Goal: Information Seeking & Learning: Understand process/instructions

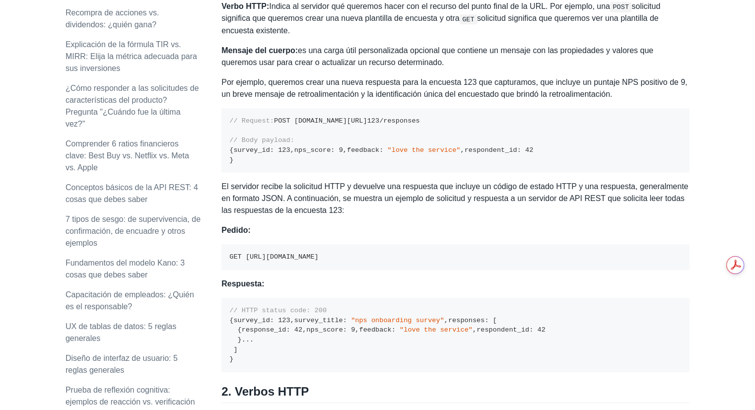
scroll to position [560, 0]
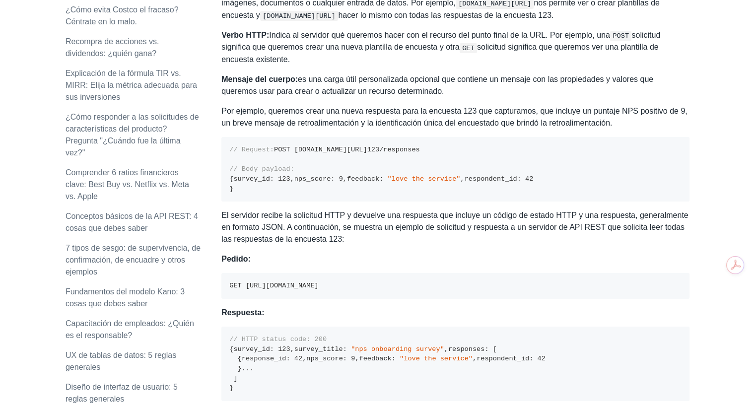
click at [439, 112] on font "Por ejemplo, queremos crear una nueva respuesta para la encuesta 123 que captur…" at bounding box center [454, 117] width 466 height 20
drag, startPoint x: 471, startPoint y: 111, endPoint x: 269, endPoint y: 108, distance: 202.1
click at [269, 108] on font "Por ejemplo, queremos crear una nueva respuesta para la encuesta 123 que captur…" at bounding box center [454, 117] width 466 height 20
copy font "queremos crear una nueva respuesta para la encuesta 123"
click at [447, 177] on pre "// Request: POST [DOMAIN_NAME][URL] 123 /responses // Body payload: { survey_id…" at bounding box center [455, 169] width 468 height 65
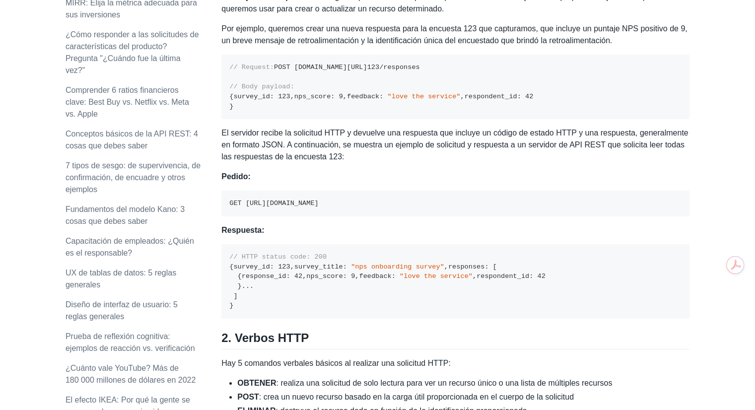
scroll to position [725, 0]
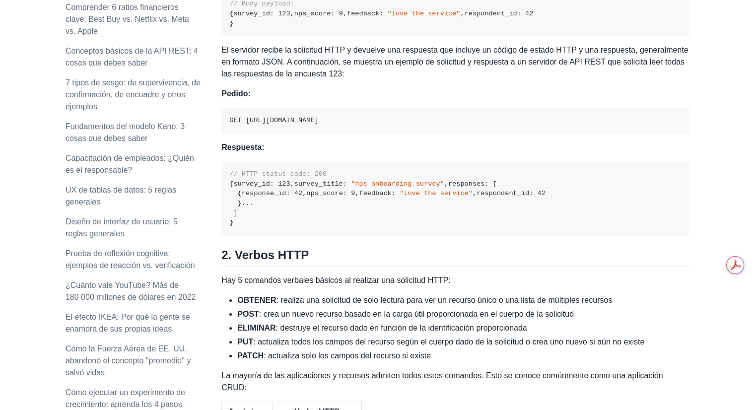
click at [291, 124] on code "GET [URL][DOMAIN_NAME]" at bounding box center [273, 120] width 89 height 7
click at [412, 100] on p "Pedido:" at bounding box center [455, 94] width 468 height 12
click at [454, 132] on div "Una API REST es el estándar más común utilizado entre Clientes (una persona o a…" at bounding box center [455, 301] width 468 height 1749
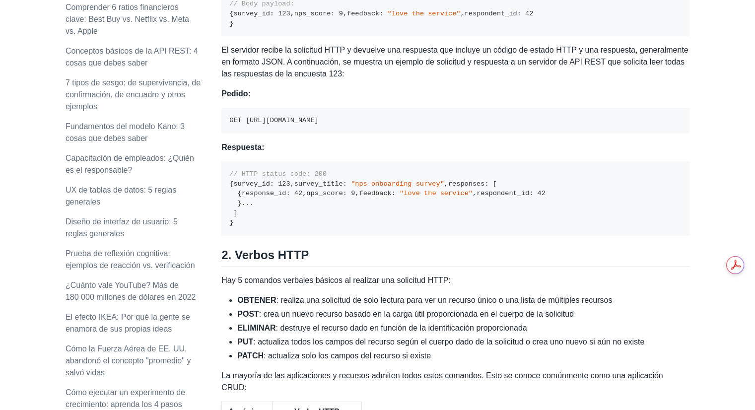
click at [429, 80] on p "El servidor recibe la solicitud HTTP y devuelve una respuesta que incluye un có…" at bounding box center [455, 62] width 468 height 36
click at [434, 127] on div "Una API REST es el estándar más común utilizado entre Clientes (una persona o a…" at bounding box center [455, 301] width 468 height 1749
click at [515, 80] on p "El servidor recibe la solicitud HTTP y devuelve una respuesta que incluye un có…" at bounding box center [455, 62] width 468 height 36
click at [463, 78] on font "El servidor recibe la solicitud HTTP y devuelve una respuesta que incluye un có…" at bounding box center [454, 62] width 467 height 32
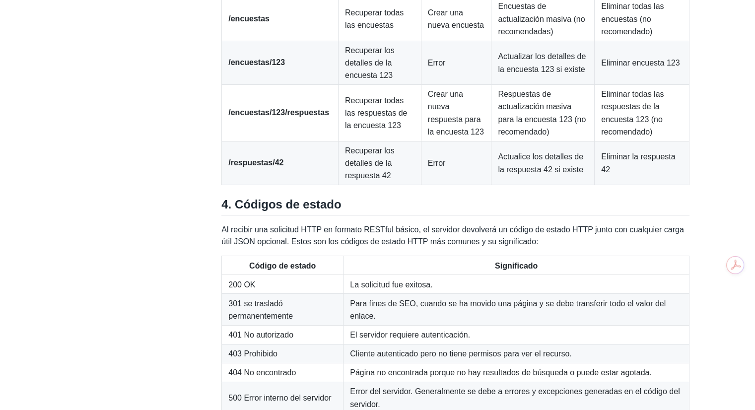
scroll to position [1470, 0]
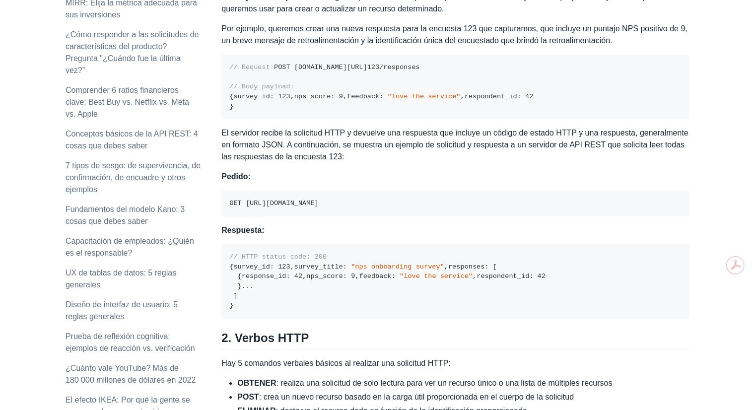
scroll to position [560, 0]
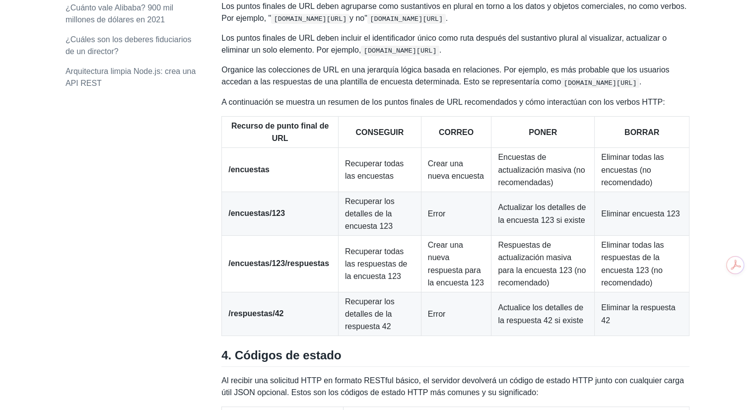
scroll to position [1470, 0]
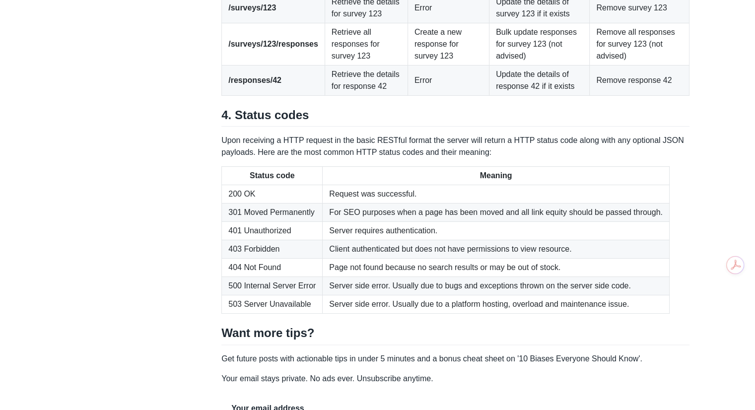
click at [527, 23] on td "Update the details of survey 123 if it exists" at bounding box center [540, 8] width 100 height 30
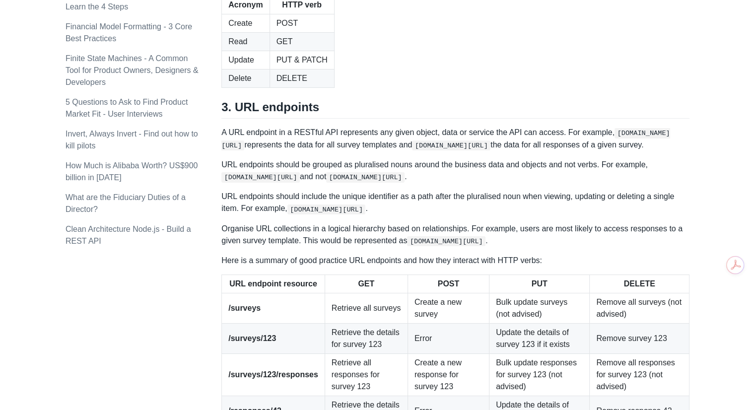
scroll to position [1087, 0]
click at [495, 88] on table "Acronym HTTP verb Create POST Read GET Update PUT & PATCH Delete DELETE" at bounding box center [455, 42] width 468 height 92
click at [463, 88] on table "Acronym HTTP verb Create POST Read GET Update PUT & PATCH Delete DELETE" at bounding box center [455, 42] width 468 height 92
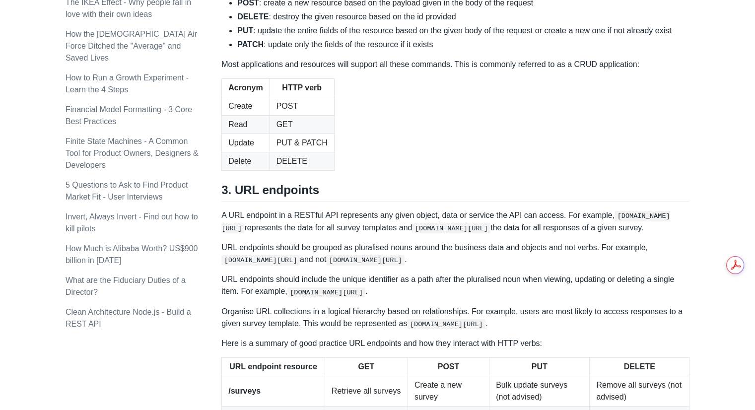
click at [489, 171] on table "Acronym HTTP verb Create POST Read GET Update PUT & PATCH Delete DELETE" at bounding box center [455, 124] width 468 height 92
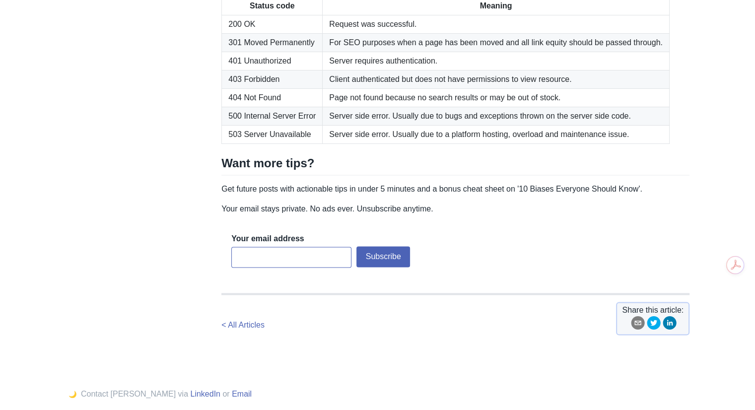
scroll to position [1690, 0]
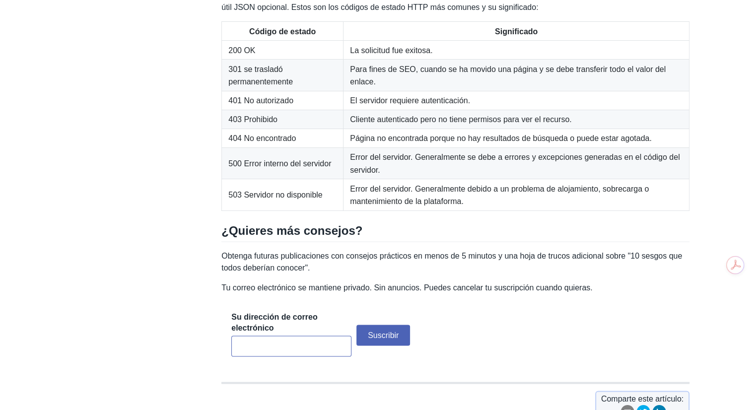
click at [348, 179] on td "Error del servidor. Generalmente se debe a errores y excepciones generadas en e…" at bounding box center [517, 163] width 346 height 31
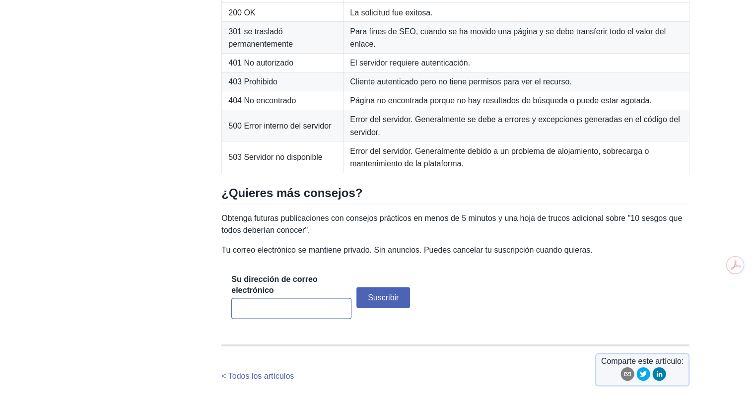
scroll to position [1721, 0]
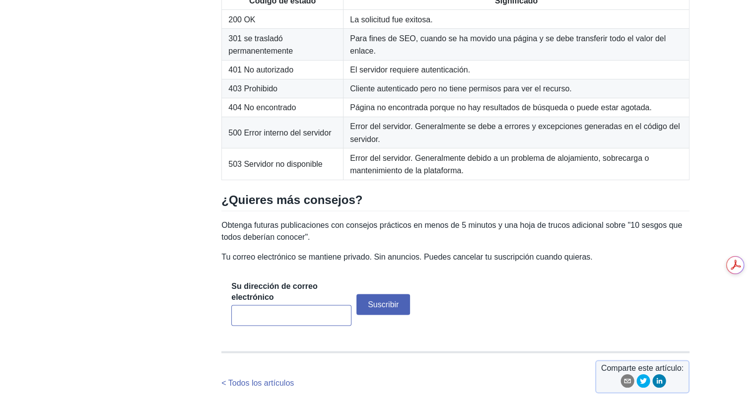
drag, startPoint x: 272, startPoint y: 114, endPoint x: 218, endPoint y: 95, distance: 56.7
copy font "Al recibir una solicitud HTTP en formato RESTful básico, el servidor devolverá …"
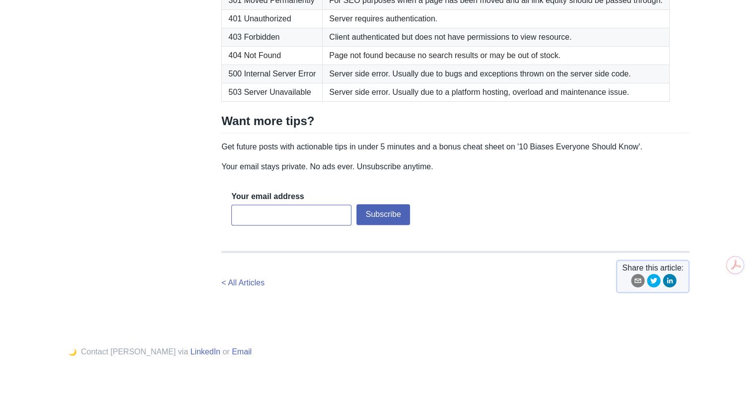
scroll to position [1619, 0]
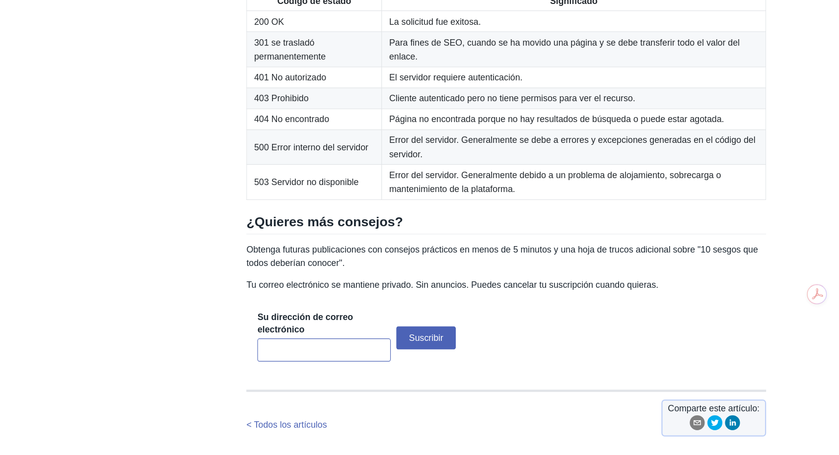
scroll to position [1721, 0]
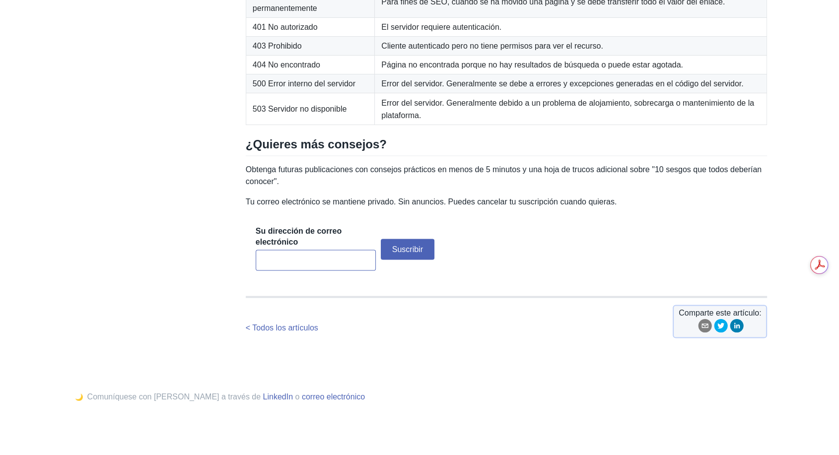
drag, startPoint x: 342, startPoint y: 82, endPoint x: 320, endPoint y: 73, distance: 23.4
click at [342, 17] on td "301 se trasladó permanentemente" at bounding box center [310, 1] width 129 height 31
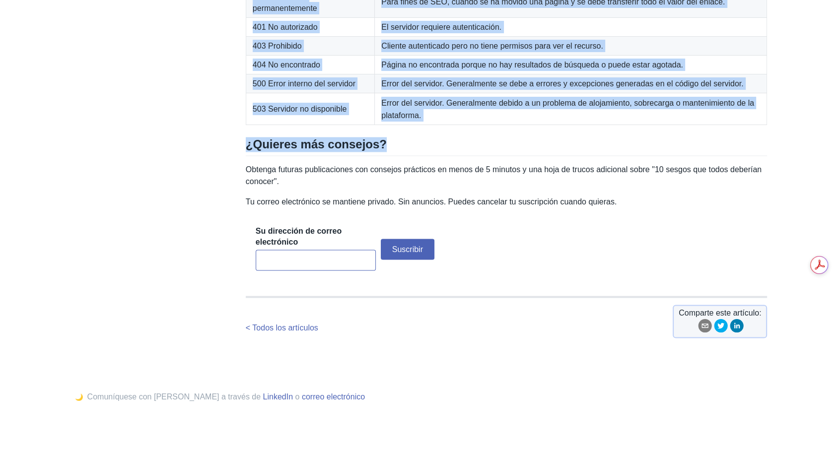
drag, startPoint x: 250, startPoint y: 36, endPoint x: 779, endPoint y: 219, distance: 559.4
copy div "Código de estado Significado 200 OK La solicitud fue exitosa. 301 se trasladó p…"
